Goal: Information Seeking & Learning: Learn about a topic

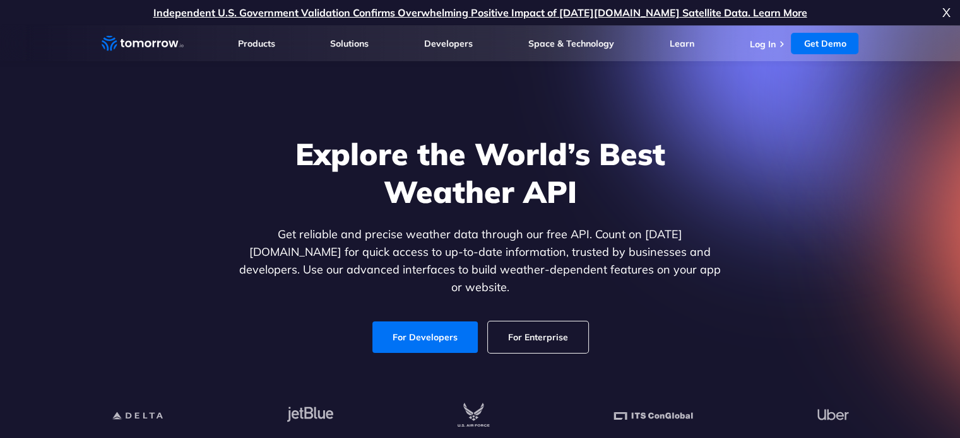
scroll to position [63, 0]
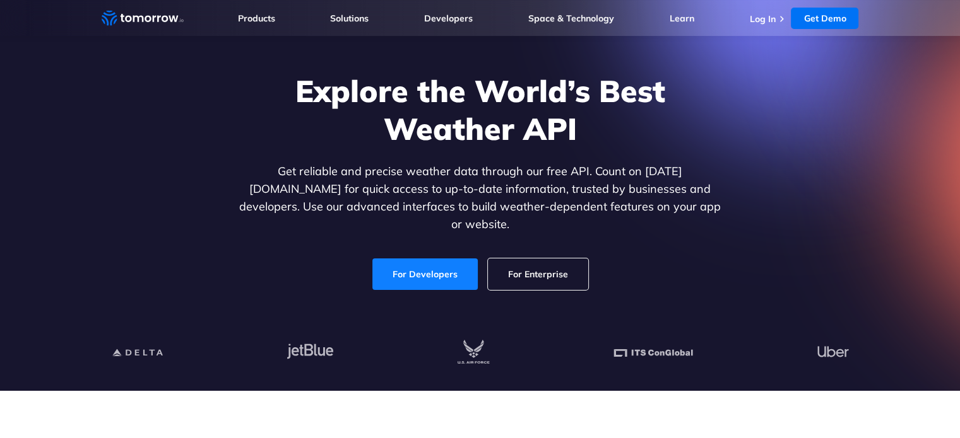
click at [440, 269] on link "For Developers" at bounding box center [424, 275] width 105 height 32
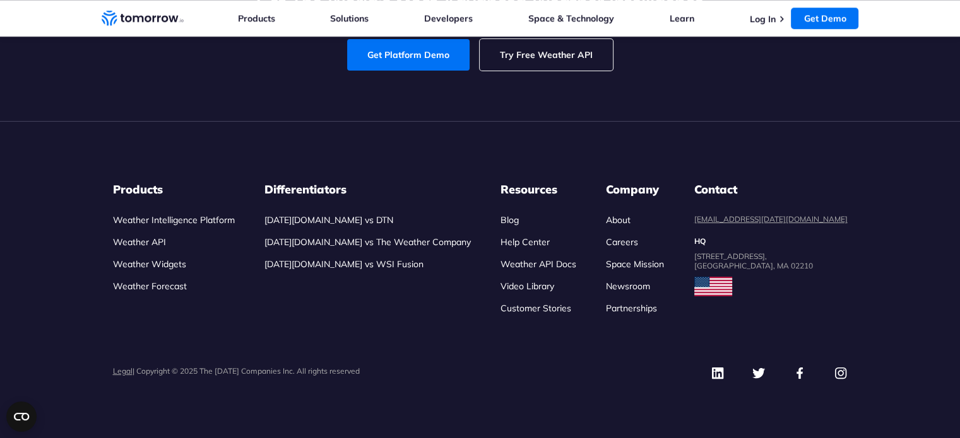
scroll to position [6055, 0]
click at [146, 241] on link "Weather API" at bounding box center [139, 242] width 53 height 11
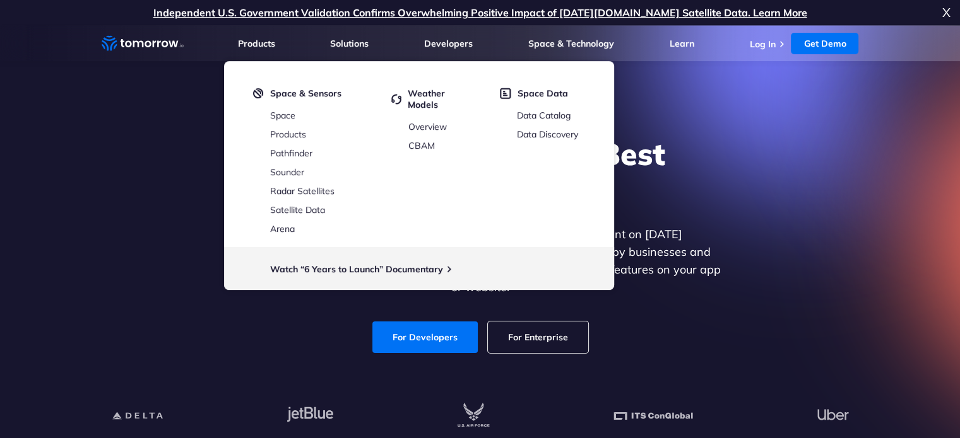
click at [531, 325] on link "For Enterprise" at bounding box center [538, 338] width 100 height 32
